Goal: Information Seeking & Learning: Understand process/instructions

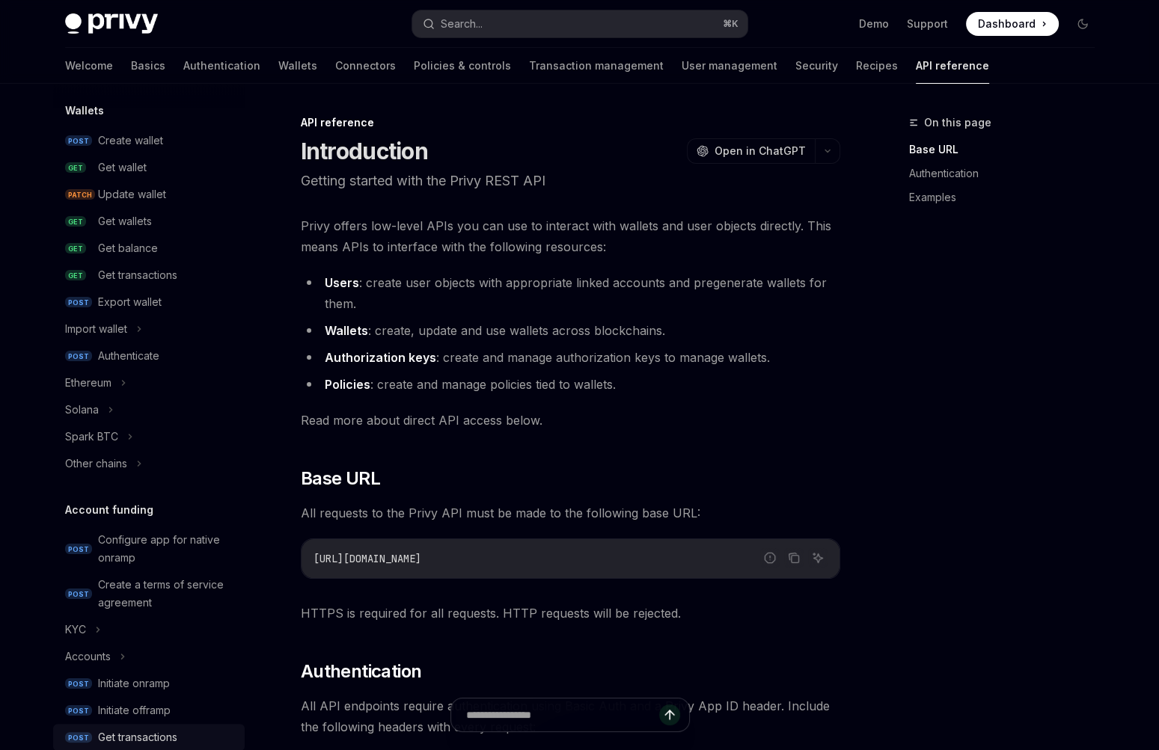
scroll to position [9, 0]
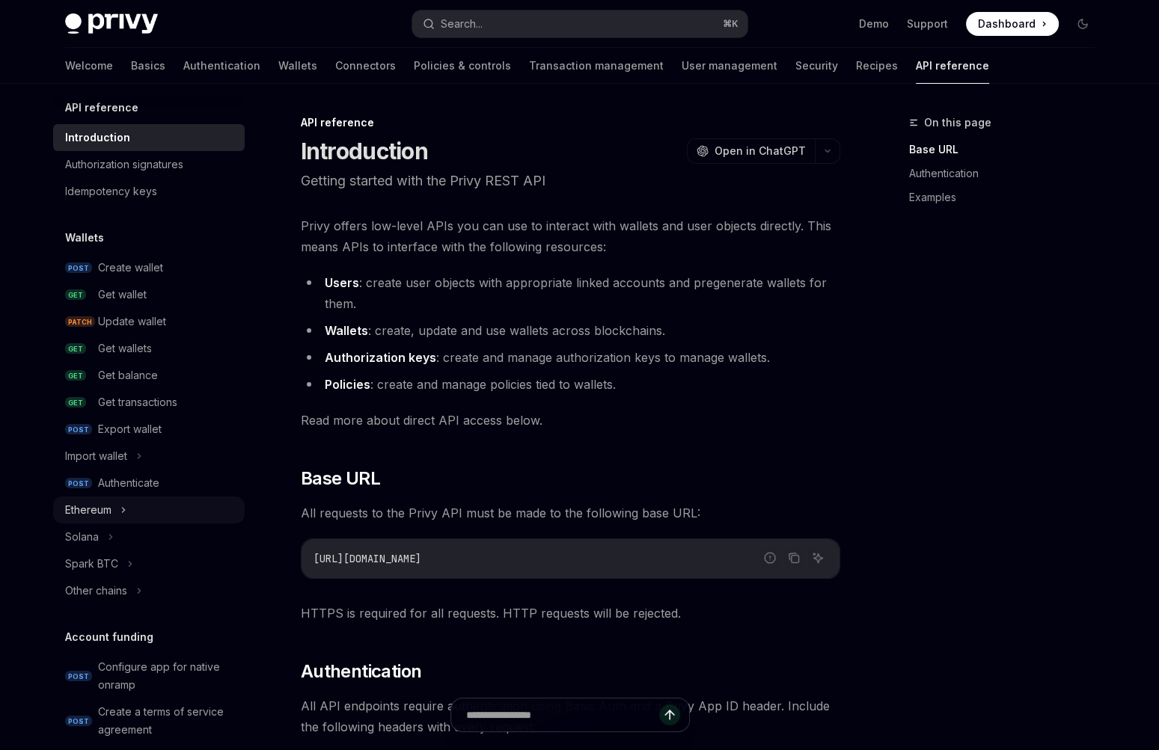
click at [88, 518] on div "Ethereum" at bounding box center [88, 510] width 46 height 18
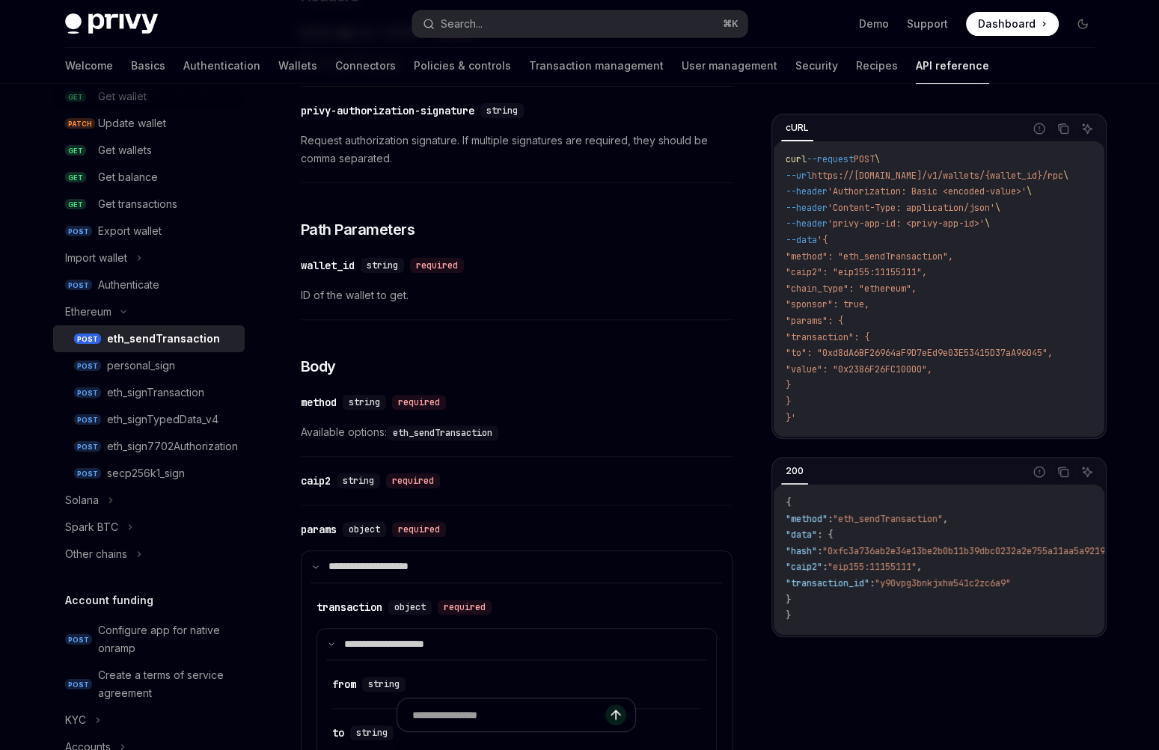
scroll to position [11, 0]
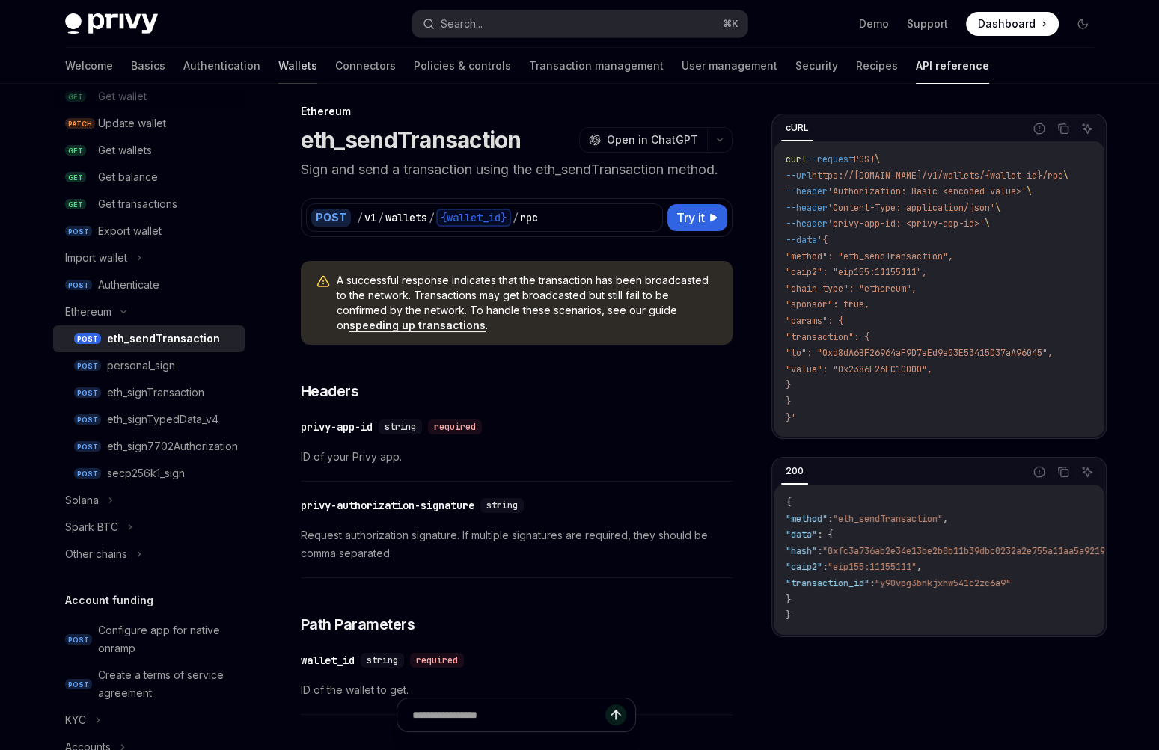
click at [278, 67] on link "Wallets" at bounding box center [297, 66] width 39 height 36
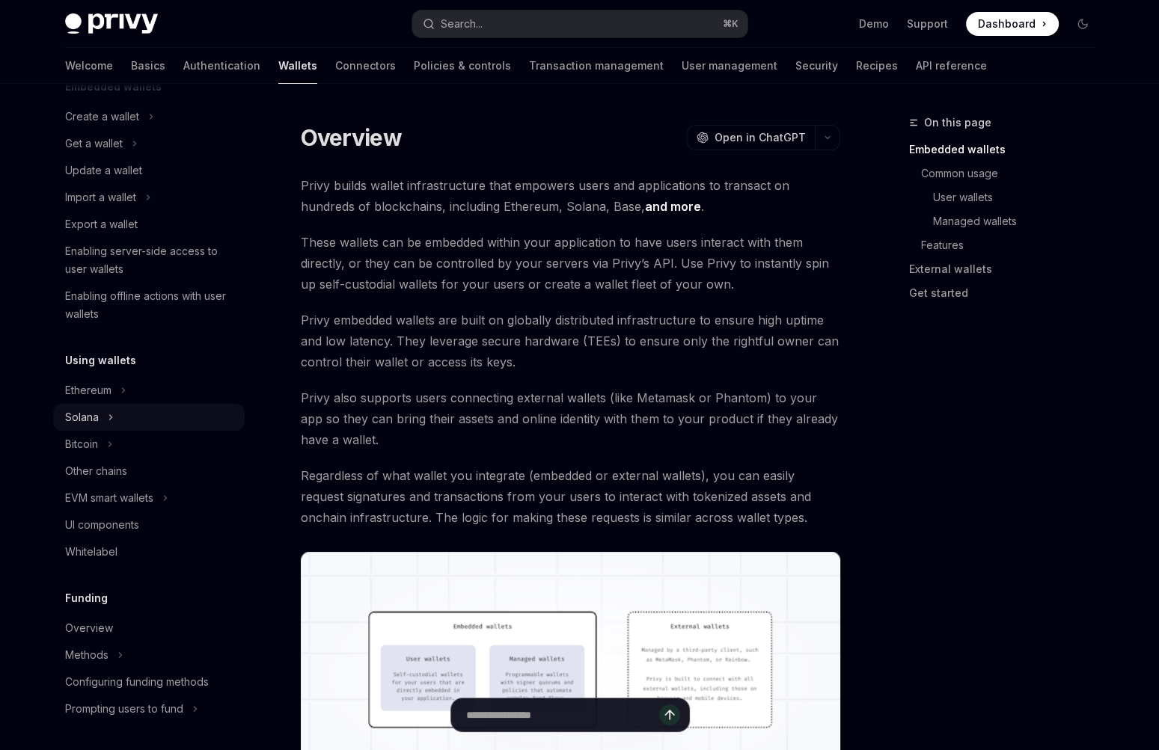
scroll to position [129, 0]
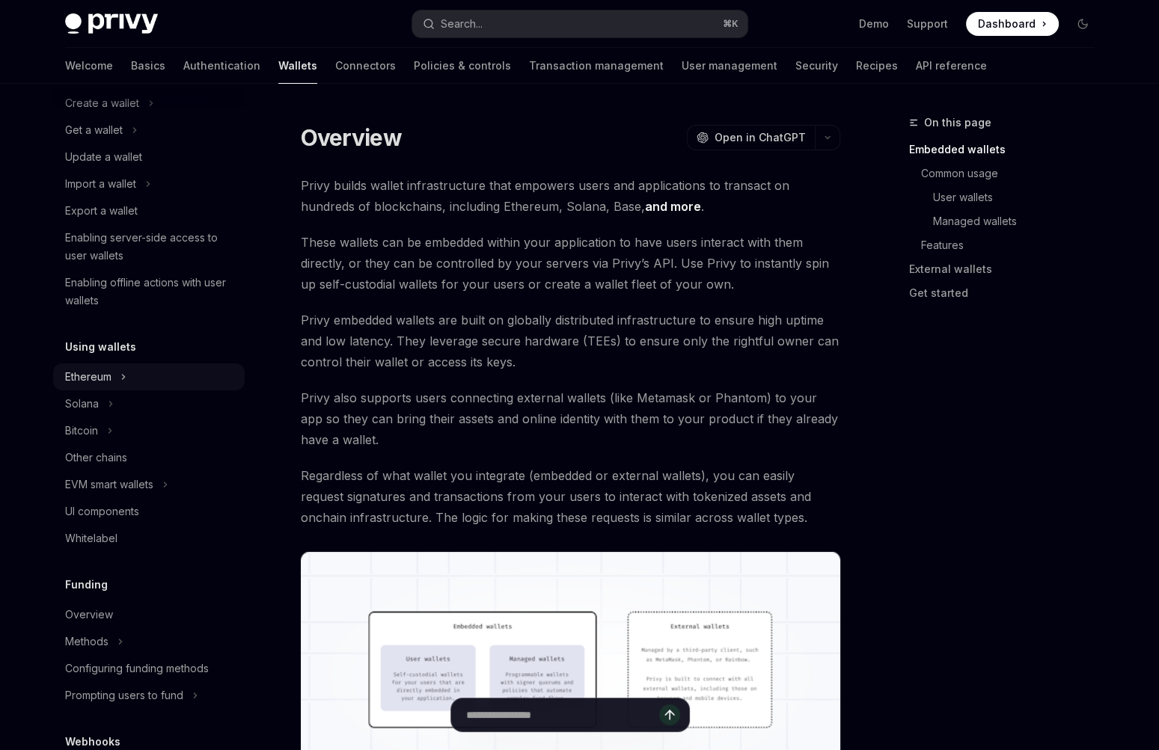
click at [94, 376] on div "Ethereum" at bounding box center [88, 377] width 46 height 18
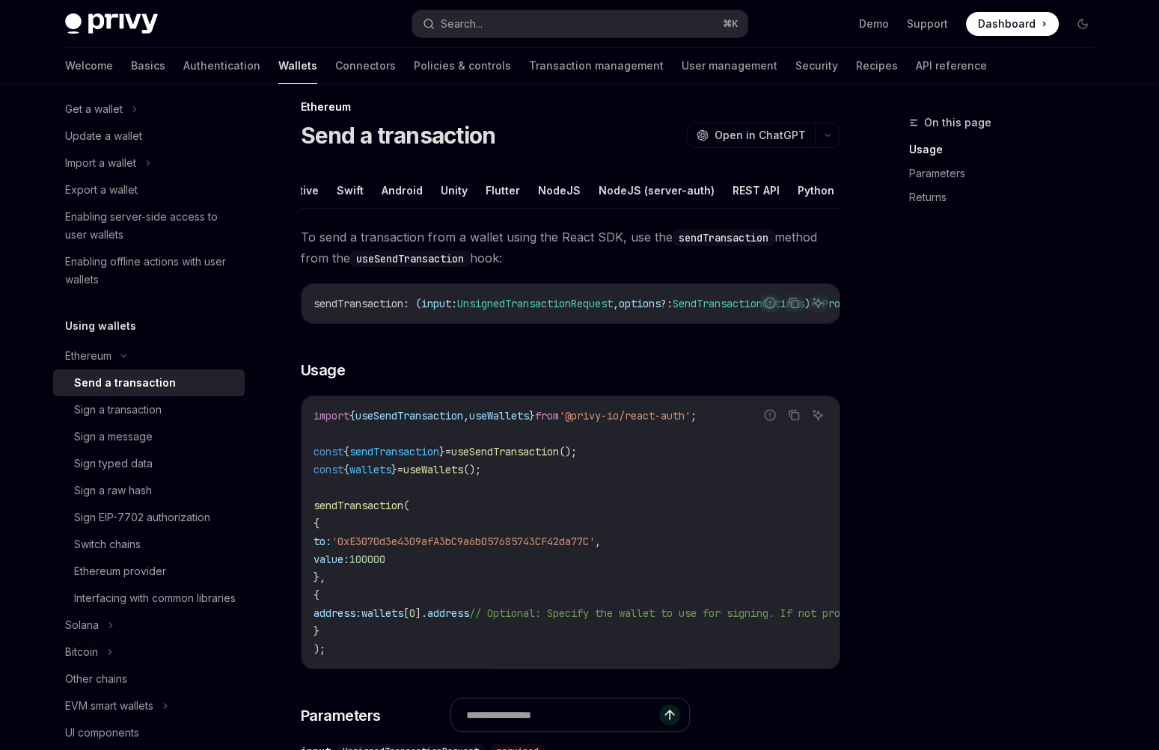
scroll to position [0, 110]
click at [637, 192] on button "NodeJS (server-auth)" at bounding box center [645, 190] width 116 height 35
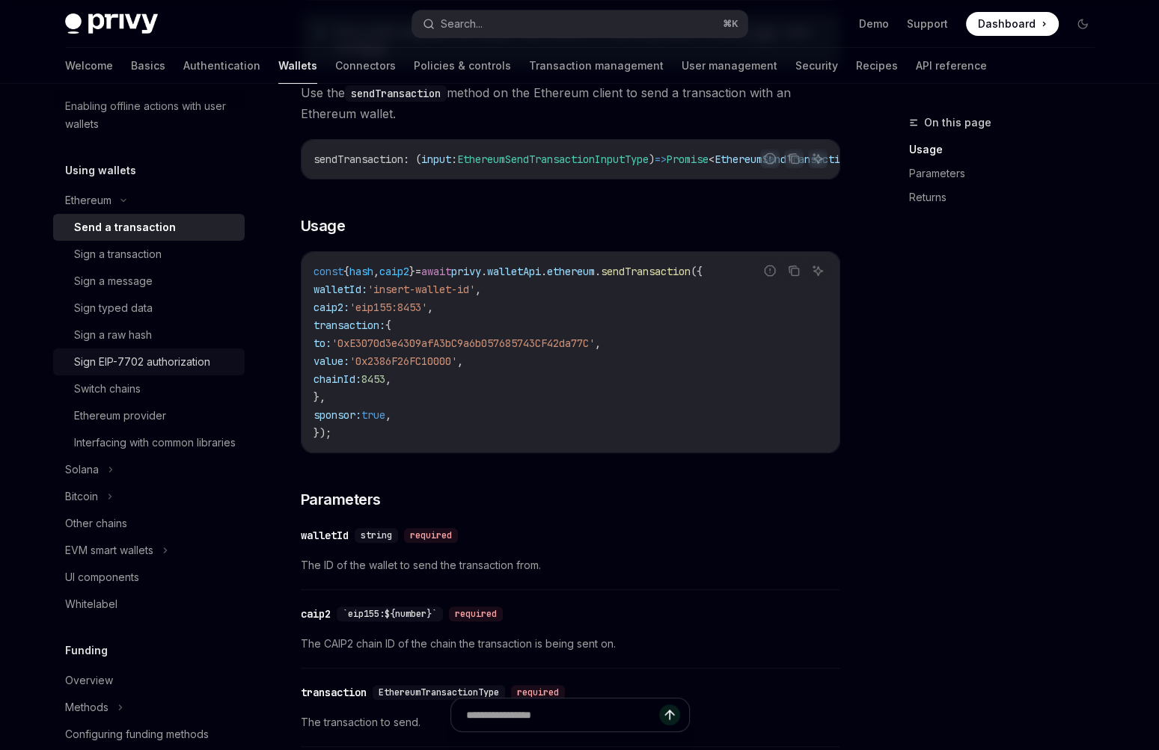
scroll to position [306, 0]
click at [126, 406] on div "Ethereum provider" at bounding box center [120, 415] width 92 height 18
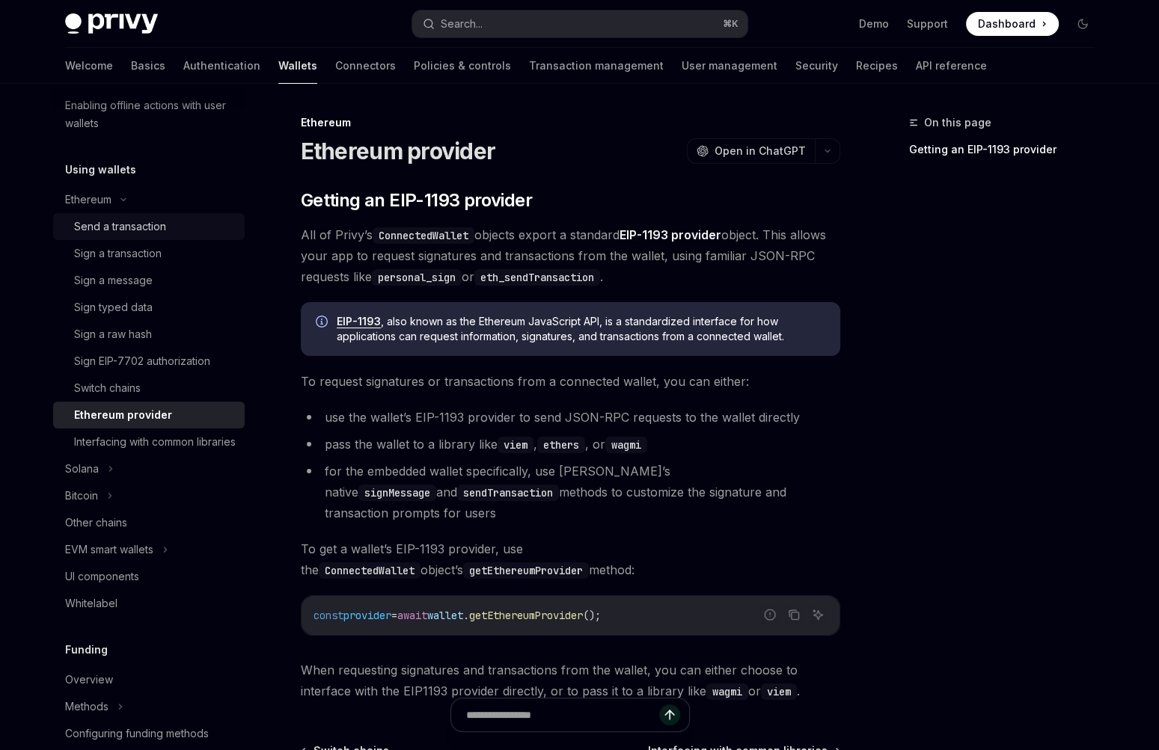
click at [132, 235] on link "Send a transaction" at bounding box center [149, 226] width 192 height 27
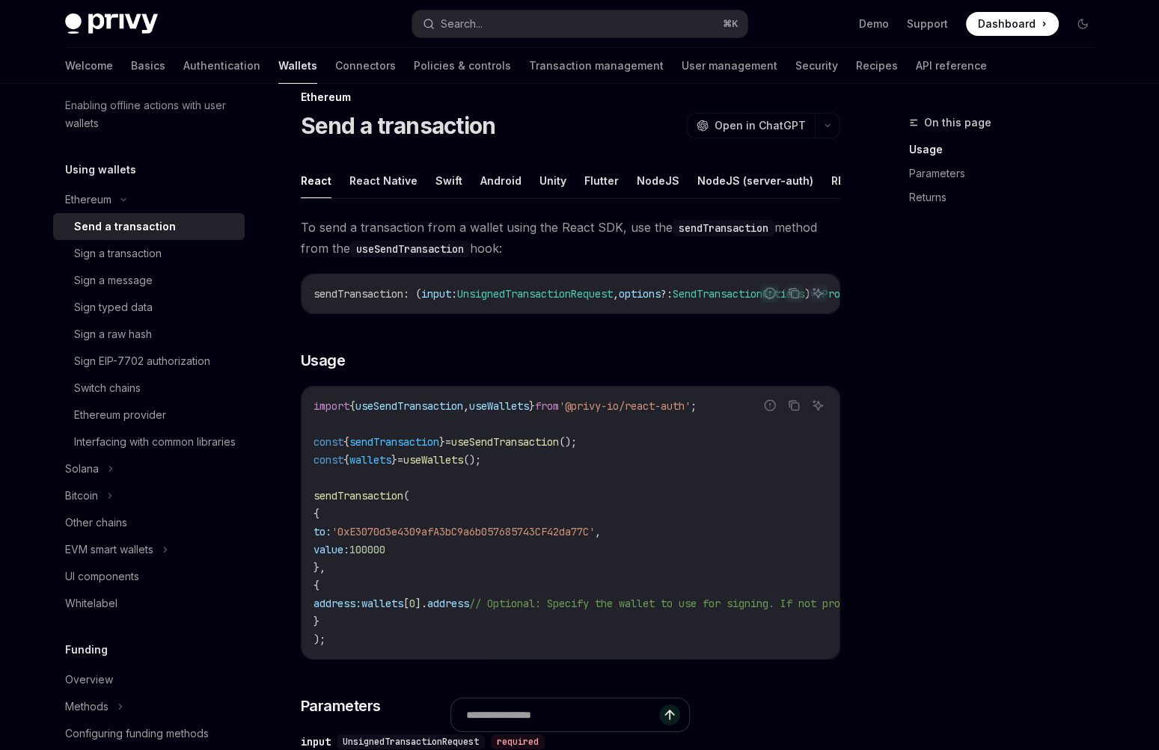
scroll to position [27, 0]
click at [129, 287] on div "Sign a message" at bounding box center [113, 281] width 79 height 18
type textarea "*"
